Goal: Task Accomplishment & Management: Use online tool/utility

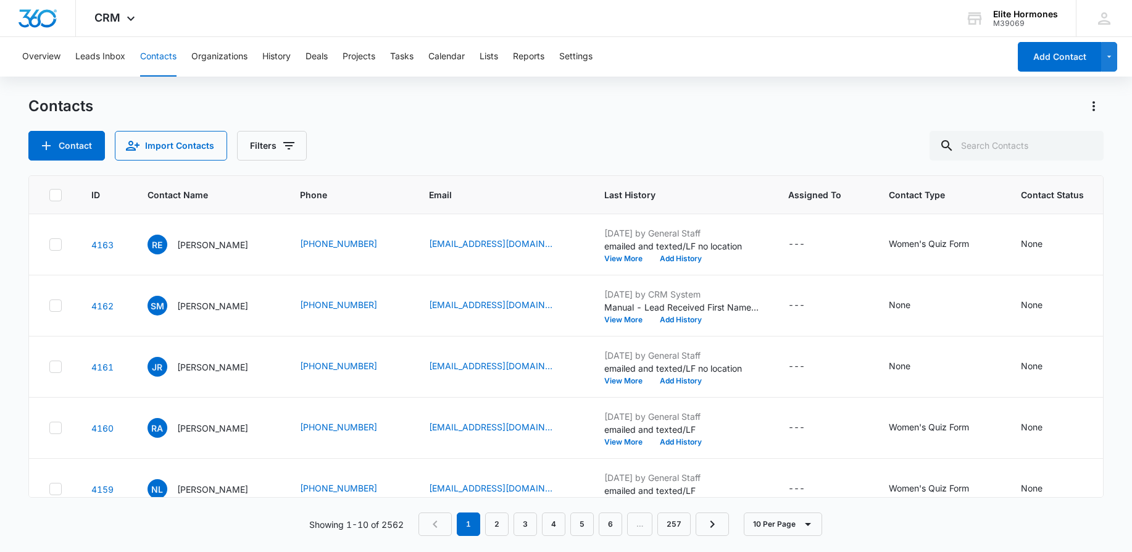
scroll to position [337, 0]
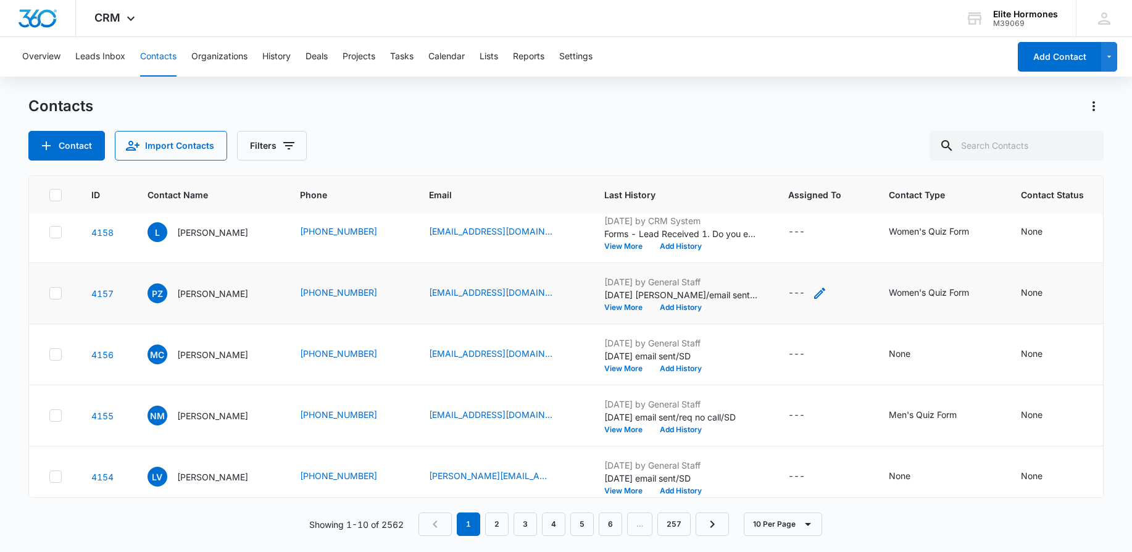
scroll to position [337, 0]
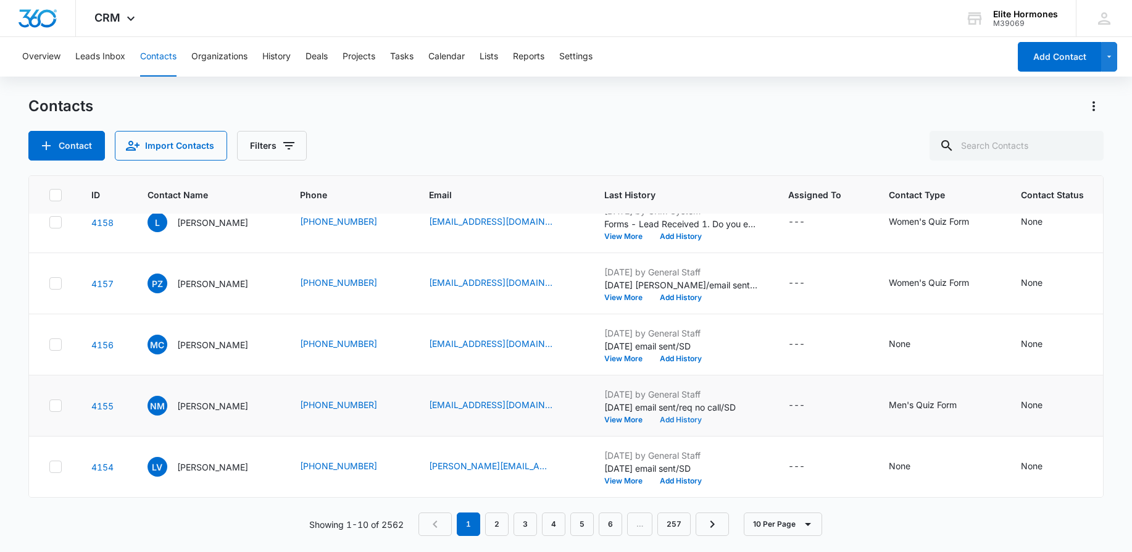
click at [687, 416] on button "Add History" at bounding box center [680, 419] width 59 height 7
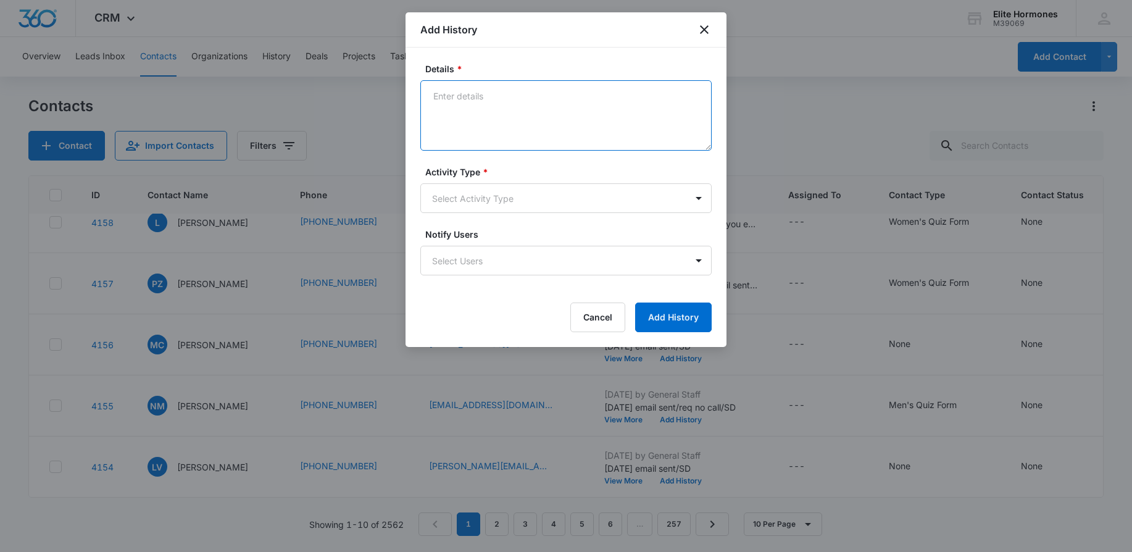
click at [525, 115] on textarea "Details *" at bounding box center [565, 115] width 291 height 70
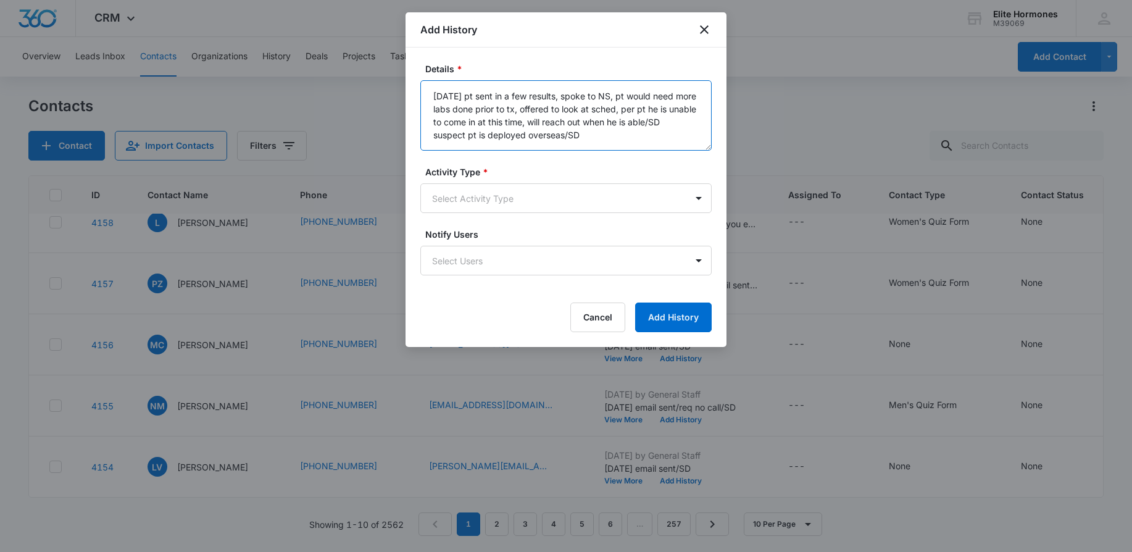
click at [692, 123] on textarea "[DATE] pt sent in a few results, spoke to NS, pt would need more labs done prio…" at bounding box center [565, 115] width 291 height 70
type textarea "[DATE] pt sent in a few results, spoke to NS, pt would need more labs done prio…"
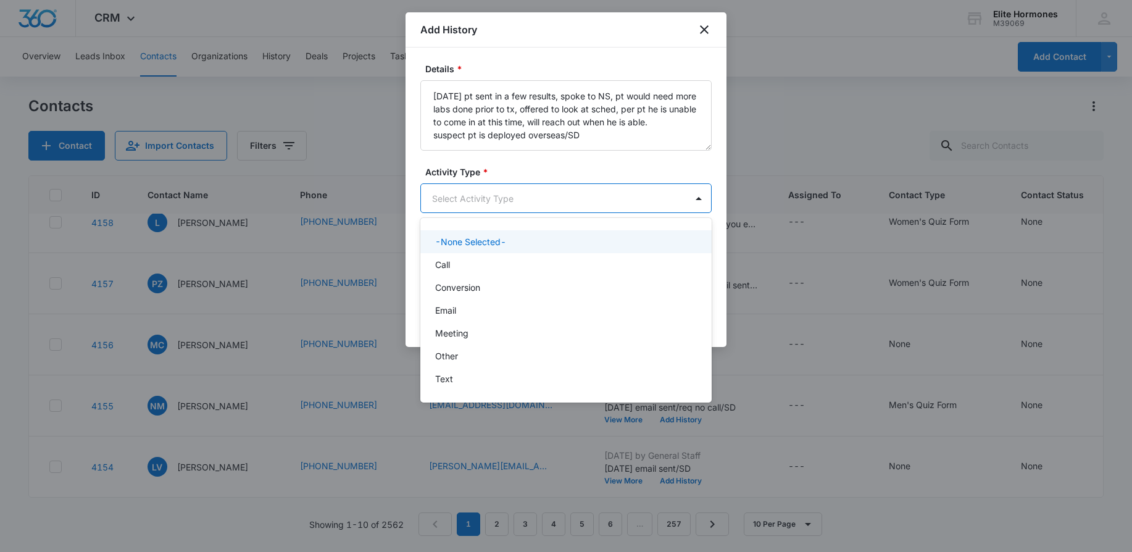
click at [572, 198] on body "CRM Apps Reputation Websites Forms CRM Email Social Content Ads Intelligence Fi…" at bounding box center [566, 276] width 1132 height 552
click at [560, 310] on div "Email" at bounding box center [564, 310] width 259 height 13
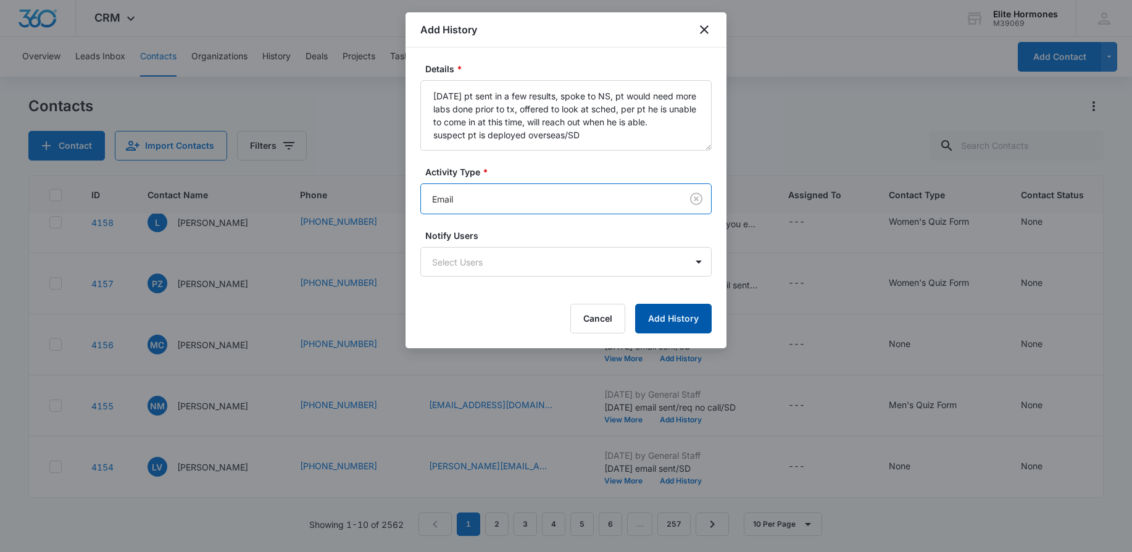
click at [671, 324] on button "Add History" at bounding box center [673, 319] width 77 height 30
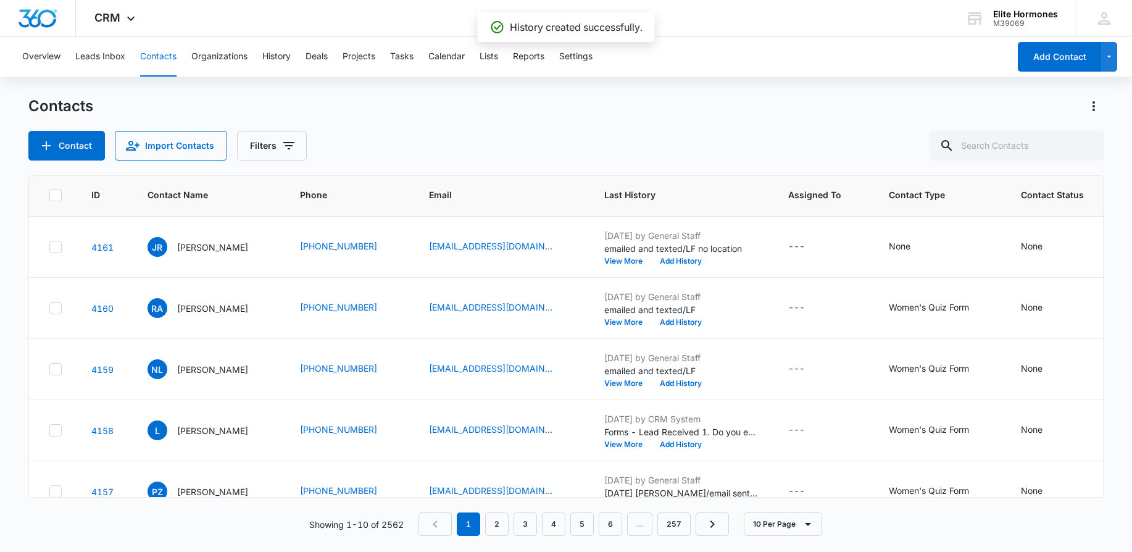
scroll to position [0, 0]
